Goal: Check status: Check status

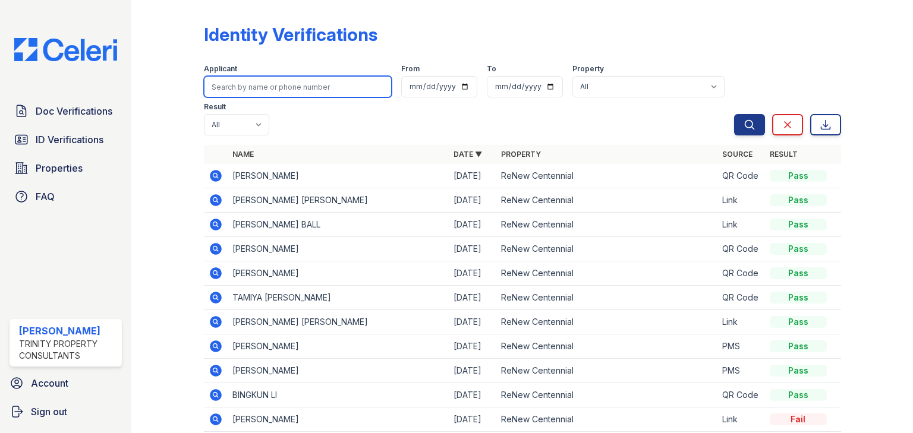
drag, startPoint x: 256, startPoint y: 79, endPoint x: 257, endPoint y: 86, distance: 6.6
click at [256, 78] on input "search" at bounding box center [298, 86] width 188 height 21
click at [226, 90] on input "search" at bounding box center [298, 86] width 188 height 21
type input "[PERSON_NAME]"
click at [734, 114] on button "Search" at bounding box center [749, 124] width 31 height 21
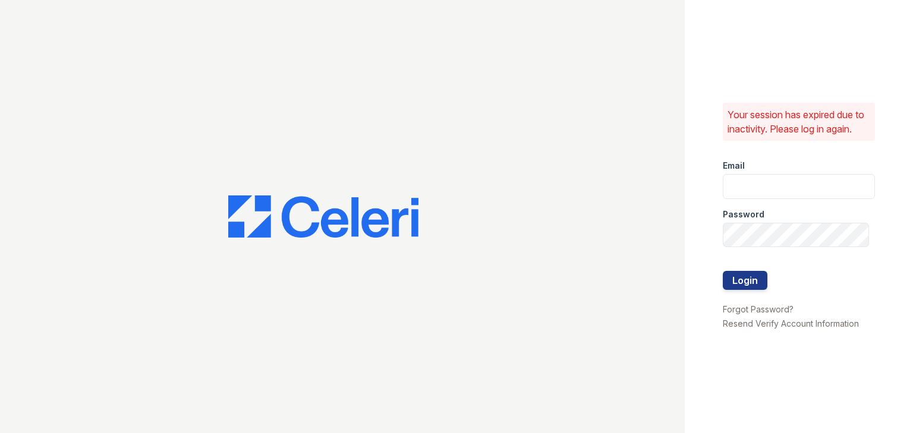
type input "ycarpenter@trinity-pm.com"
drag, startPoint x: 753, startPoint y: 280, endPoint x: 758, endPoint y: 285, distance: 7.2
click at [753, 279] on button "Login" at bounding box center [745, 280] width 45 height 19
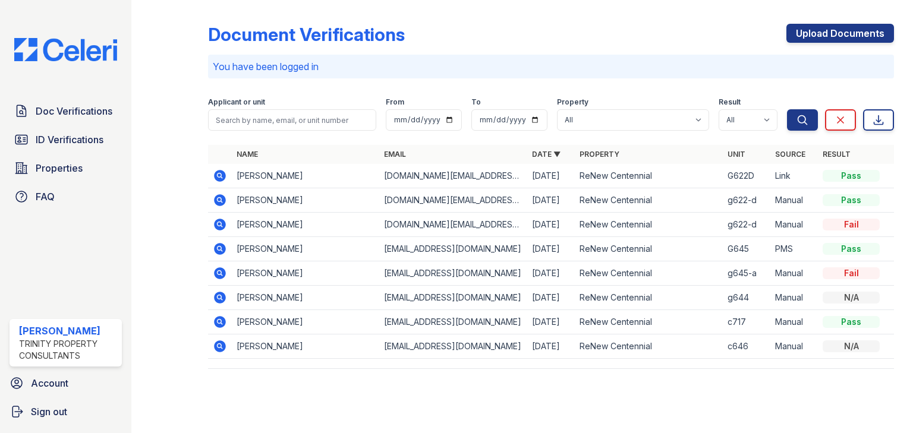
click at [219, 245] on icon at bounding box center [220, 249] width 14 height 14
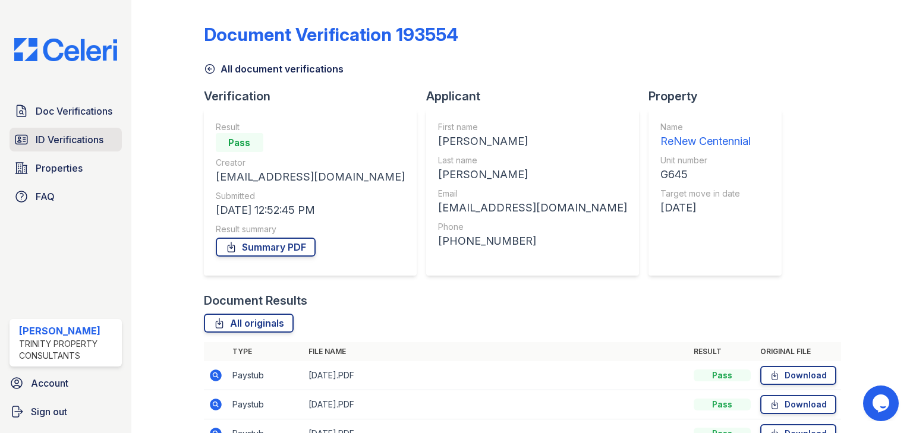
click at [64, 144] on span "ID Verifications" at bounding box center [70, 140] width 68 height 14
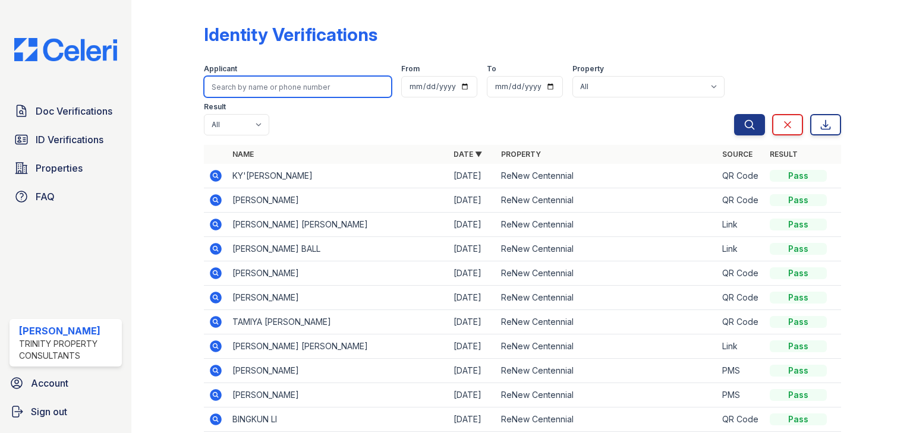
click at [239, 95] on input "search" at bounding box center [298, 86] width 188 height 21
type input "[PERSON_NAME]"
click at [734, 114] on button "Search" at bounding box center [749, 124] width 31 height 21
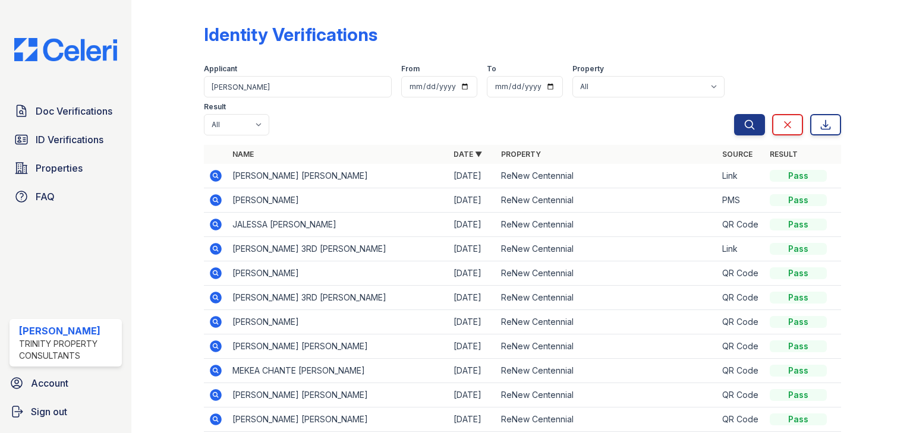
click at [216, 202] on icon at bounding box center [216, 200] width 14 height 14
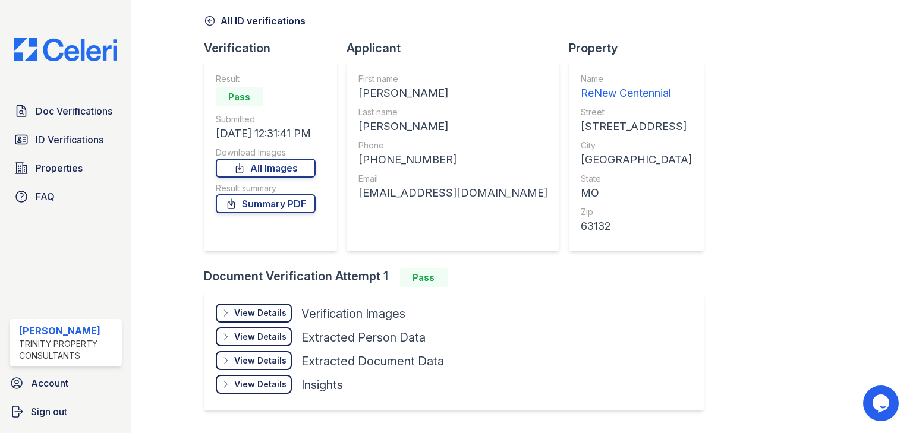
scroll to position [81, 0]
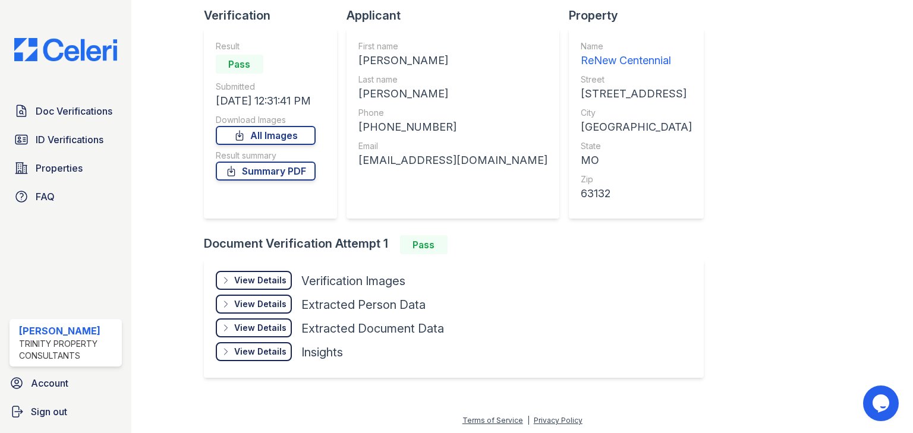
click at [248, 306] on div "View Details" at bounding box center [260, 304] width 52 height 12
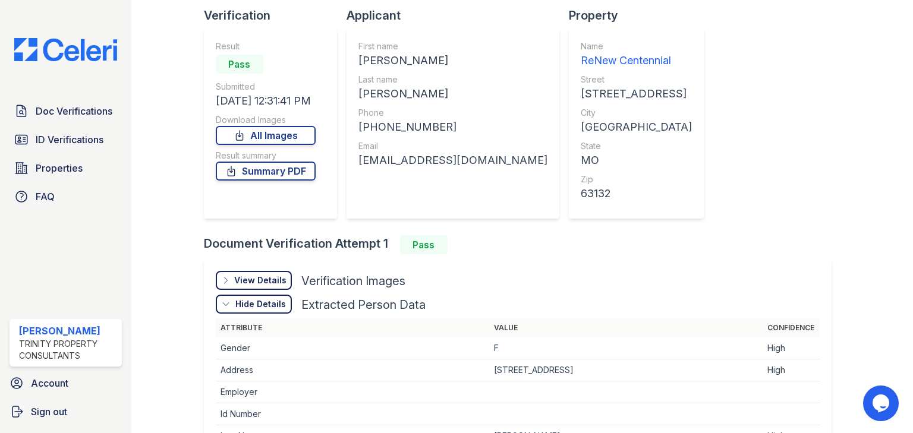
click at [263, 278] on div "View Details" at bounding box center [260, 281] width 52 height 12
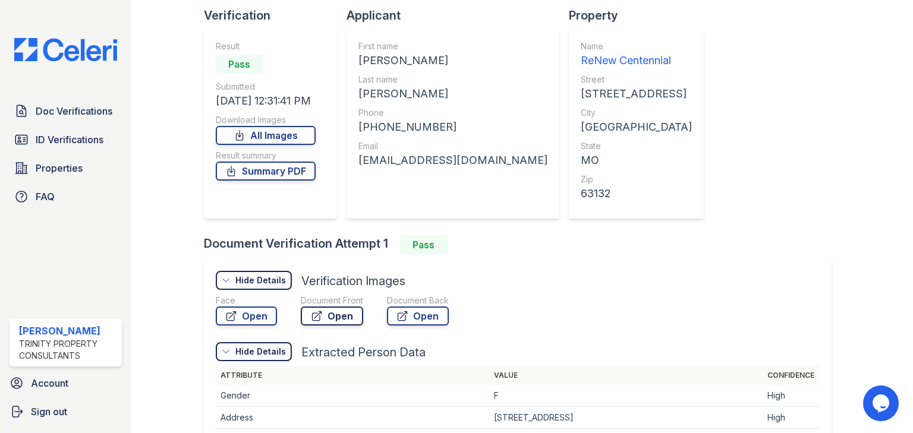
click at [319, 316] on icon at bounding box center [317, 316] width 12 height 12
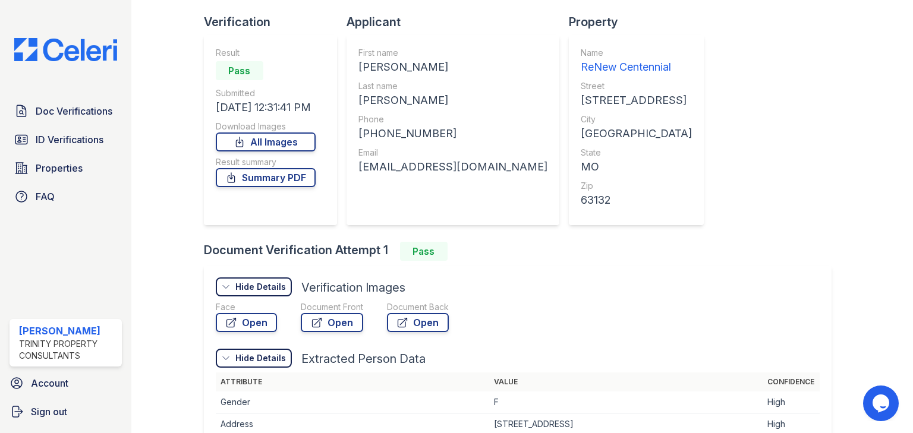
scroll to position [0, 0]
